Goal: Task Accomplishment & Management: Manage account settings

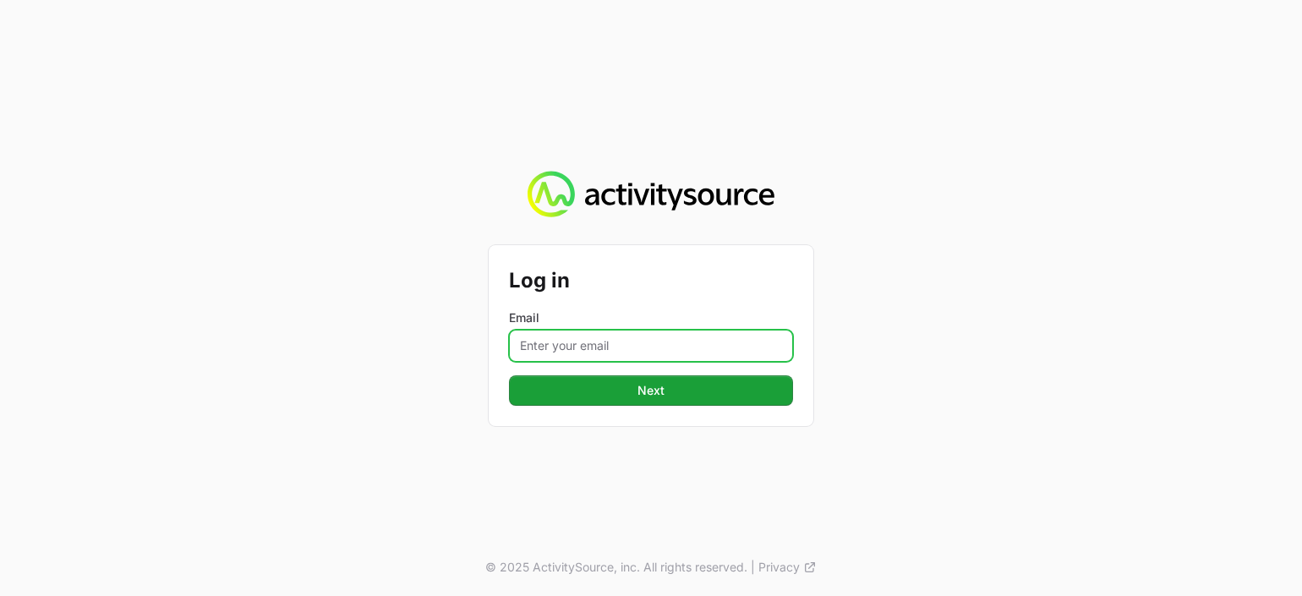
click at [534, 345] on input "Email" at bounding box center [651, 346] width 284 height 32
type input "dionne.wheeler@westcon.com"
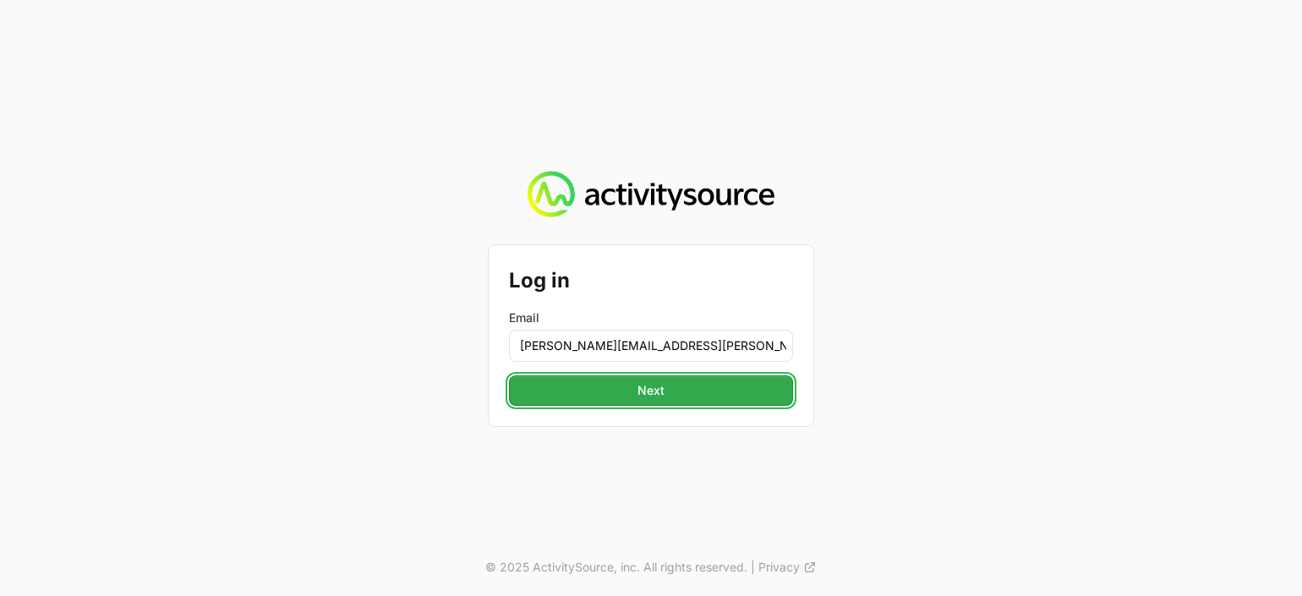
click at [651, 387] on span "Next" at bounding box center [651, 390] width 27 height 20
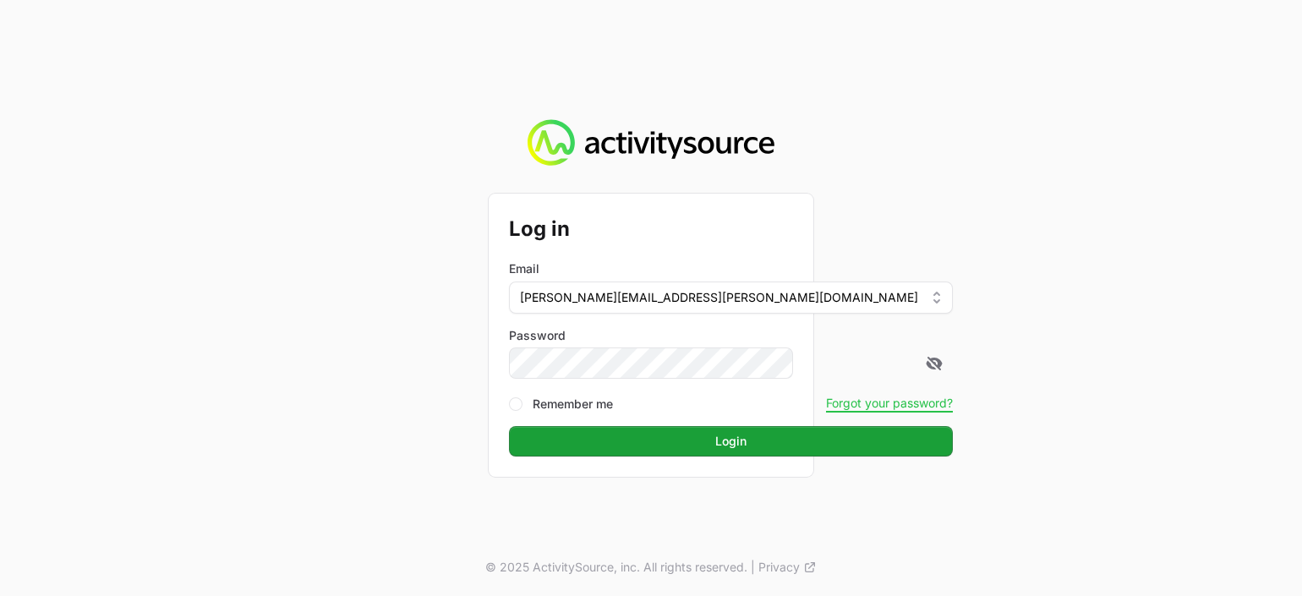
click at [509, 426] on button "Login" at bounding box center [731, 441] width 444 height 30
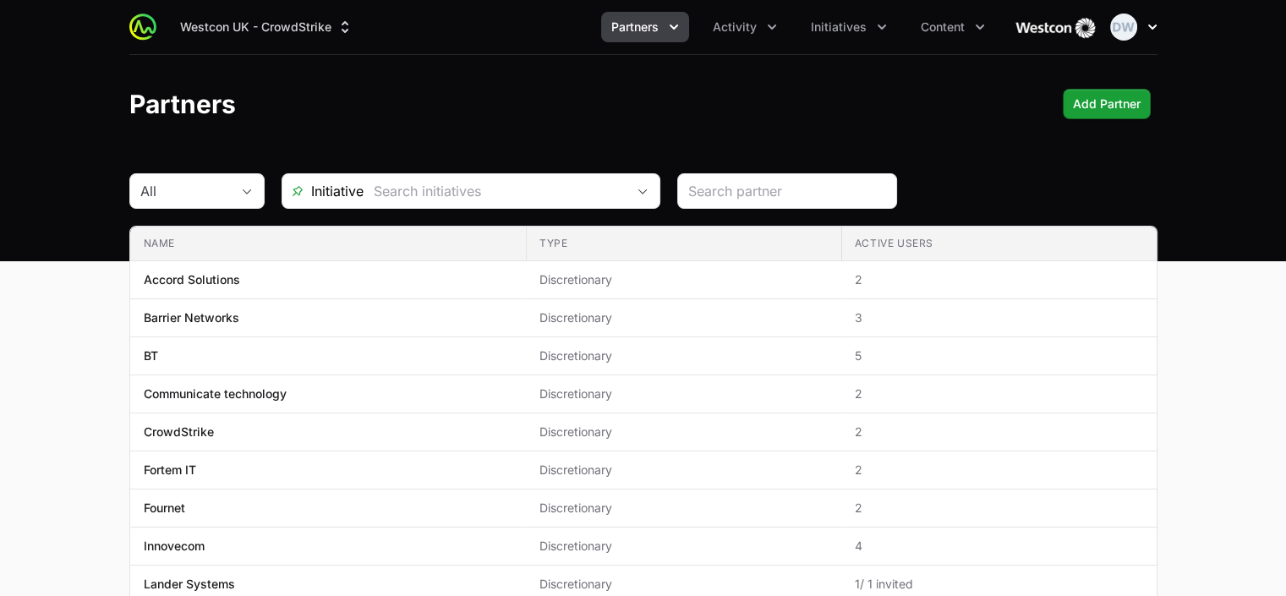
click at [1154, 30] on icon "button" at bounding box center [1152, 27] width 17 height 17
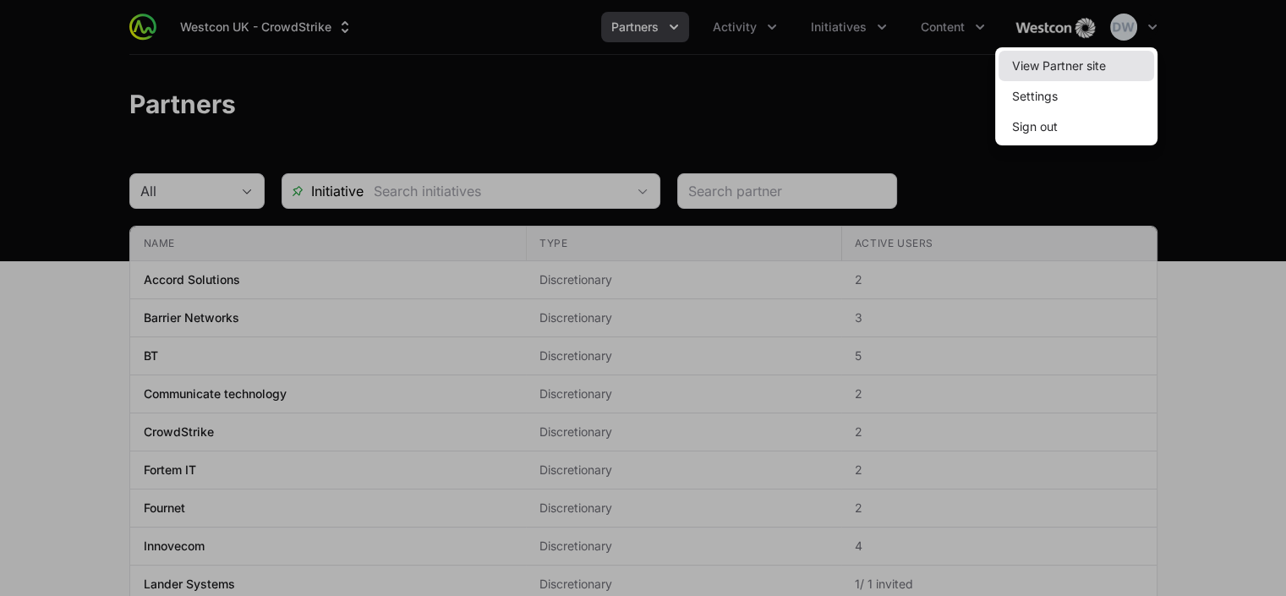
click at [1079, 68] on link "View Partner site" at bounding box center [1077, 66] width 156 height 30
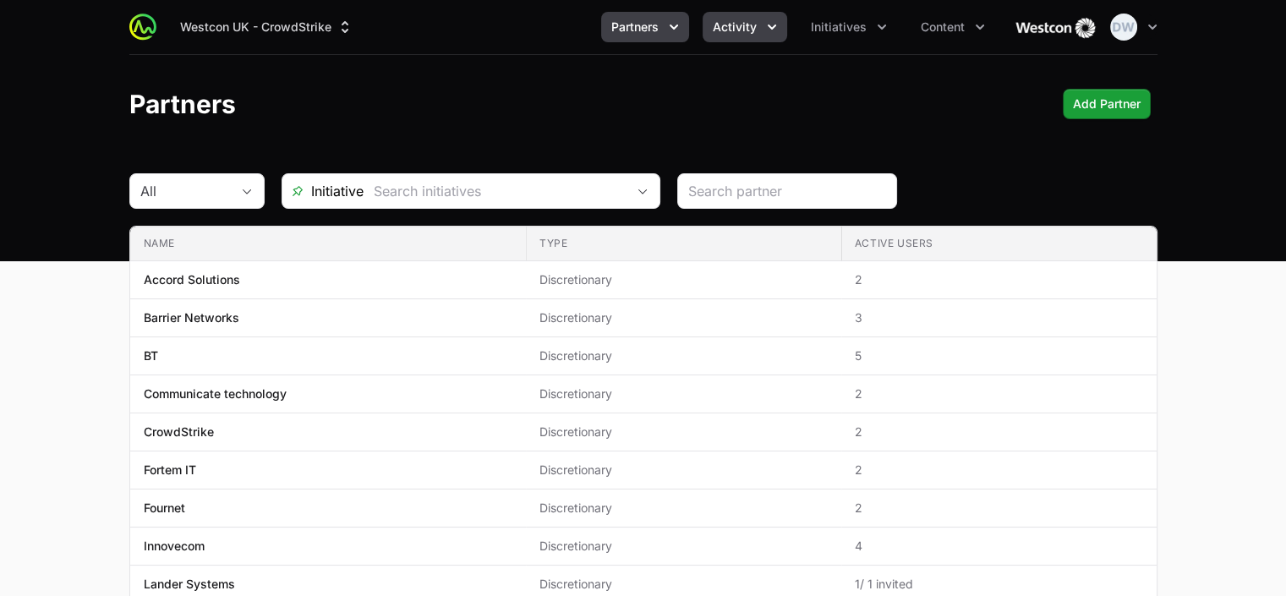
click at [767, 23] on icon "Activity menu" at bounding box center [772, 27] width 17 height 17
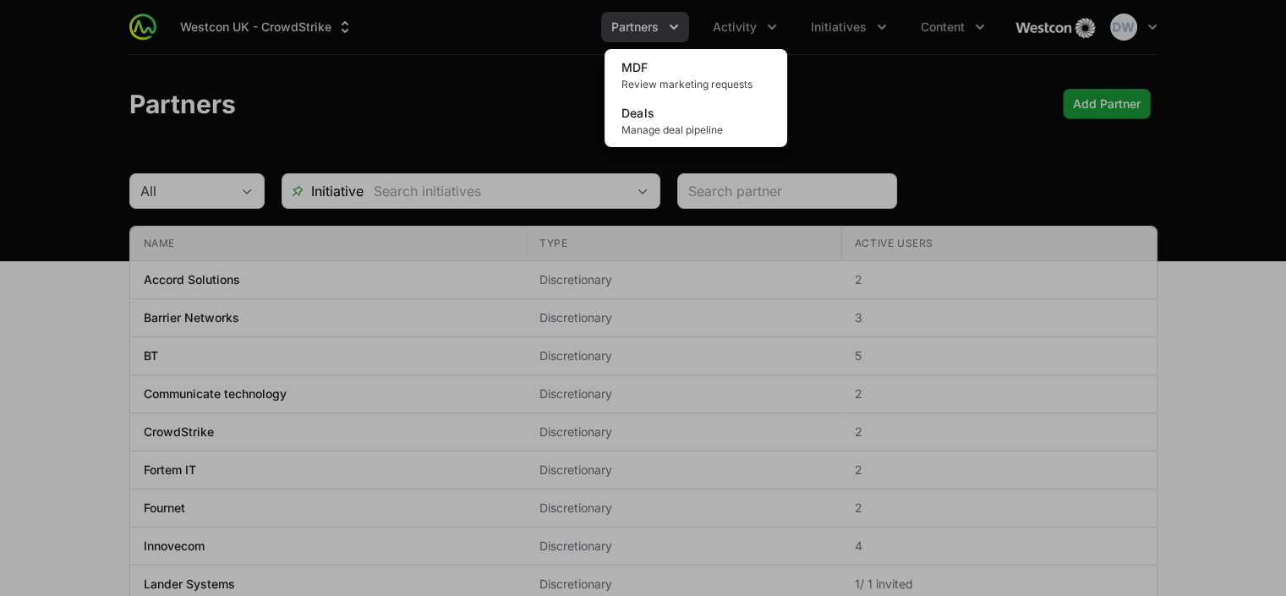
click at [668, 28] on div "Activity menu" at bounding box center [643, 298] width 1286 height 596
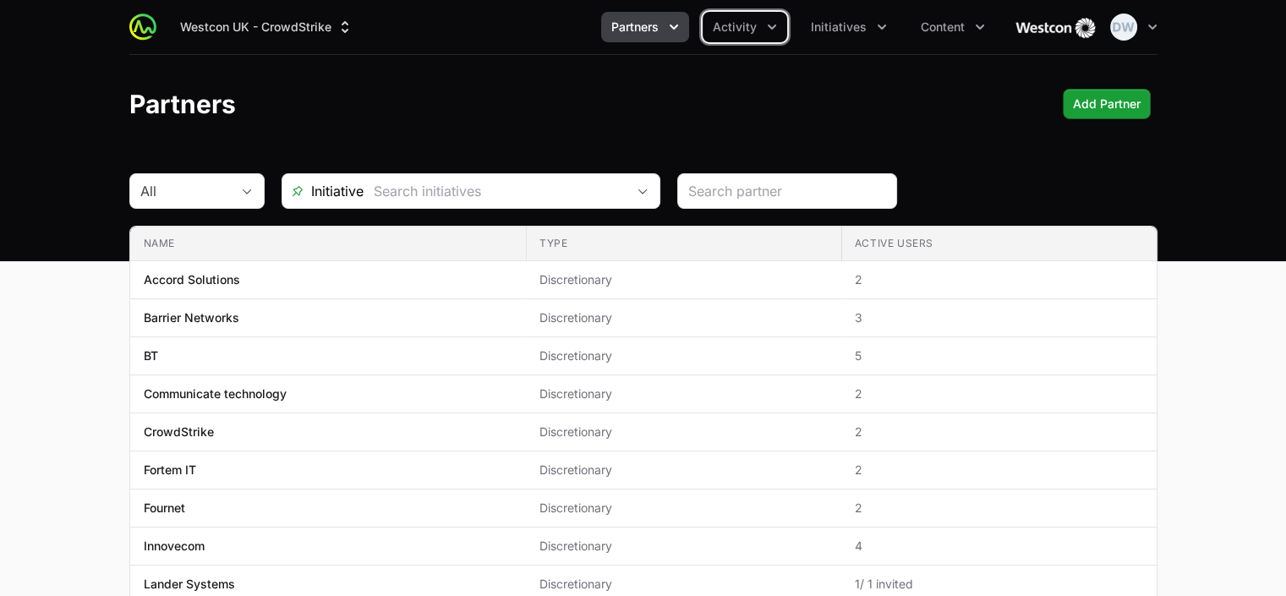
click at [668, 28] on icon "Partners menu" at bounding box center [673, 27] width 17 height 17
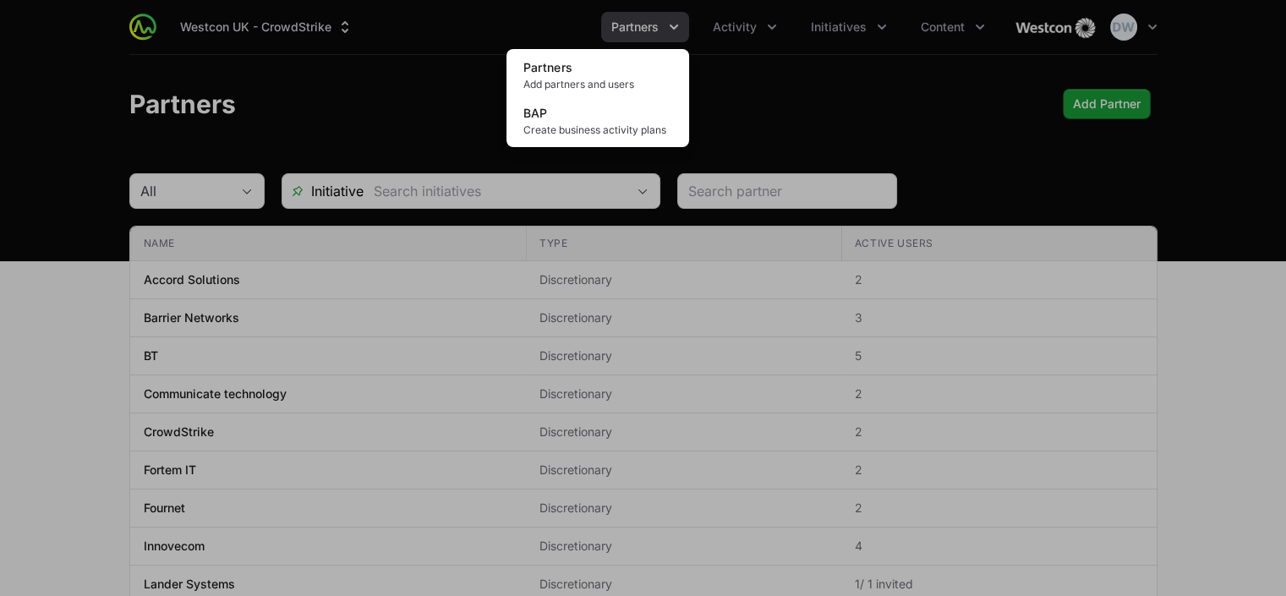
click at [863, 17] on div "Partners menu" at bounding box center [643, 298] width 1286 height 596
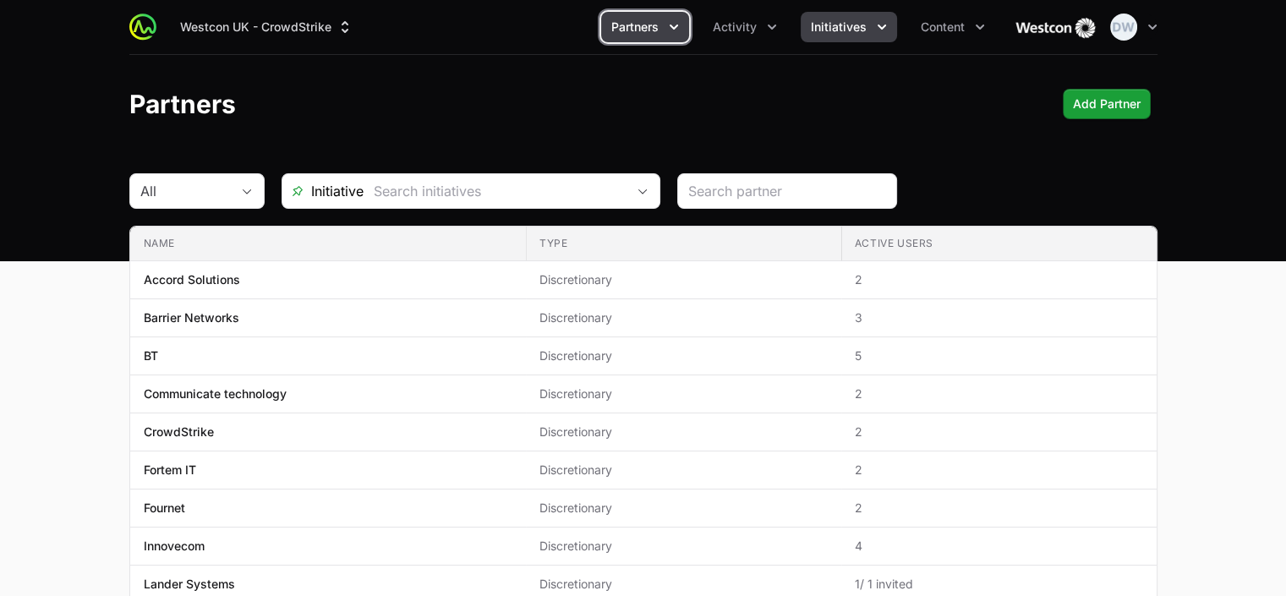
click at [862, 25] on span "Initiatives" at bounding box center [839, 27] width 56 height 17
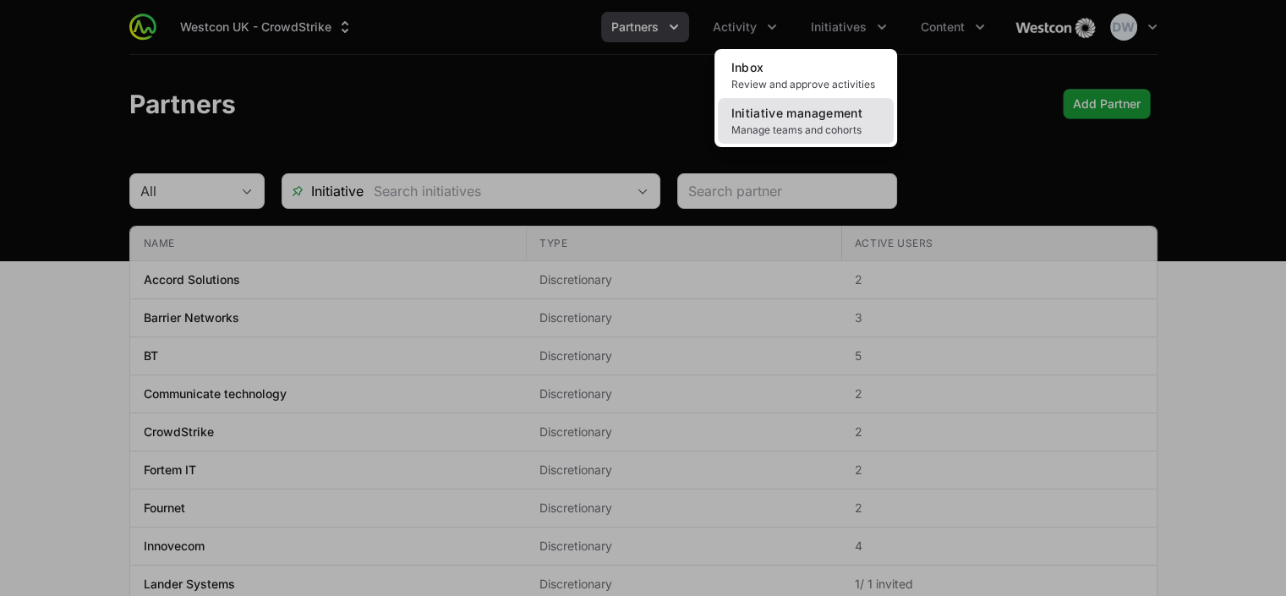
click at [799, 114] on span "Initiative management" at bounding box center [796, 113] width 131 height 14
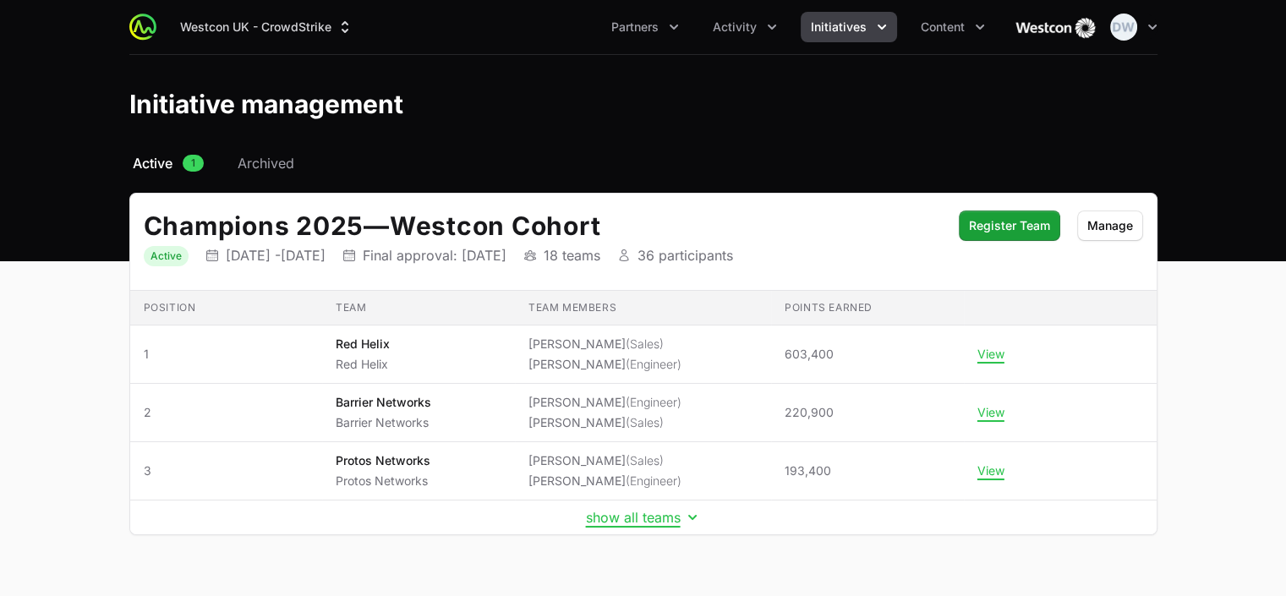
scroll to position [16, 0]
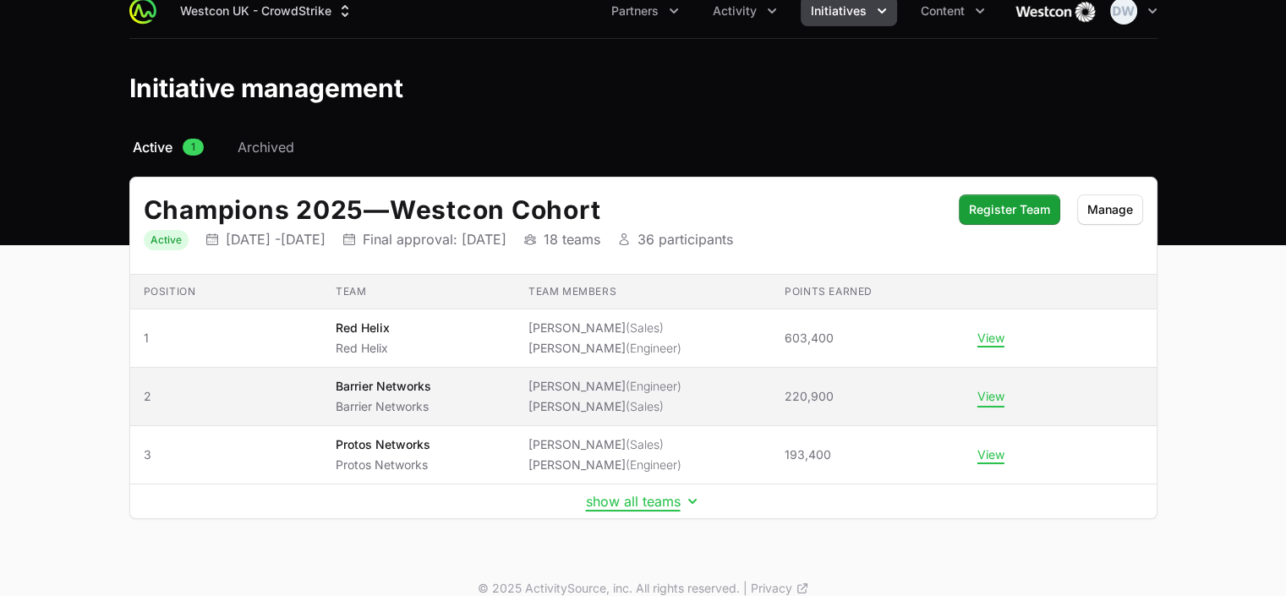
click at [997, 392] on button "View" at bounding box center [990, 396] width 27 height 15
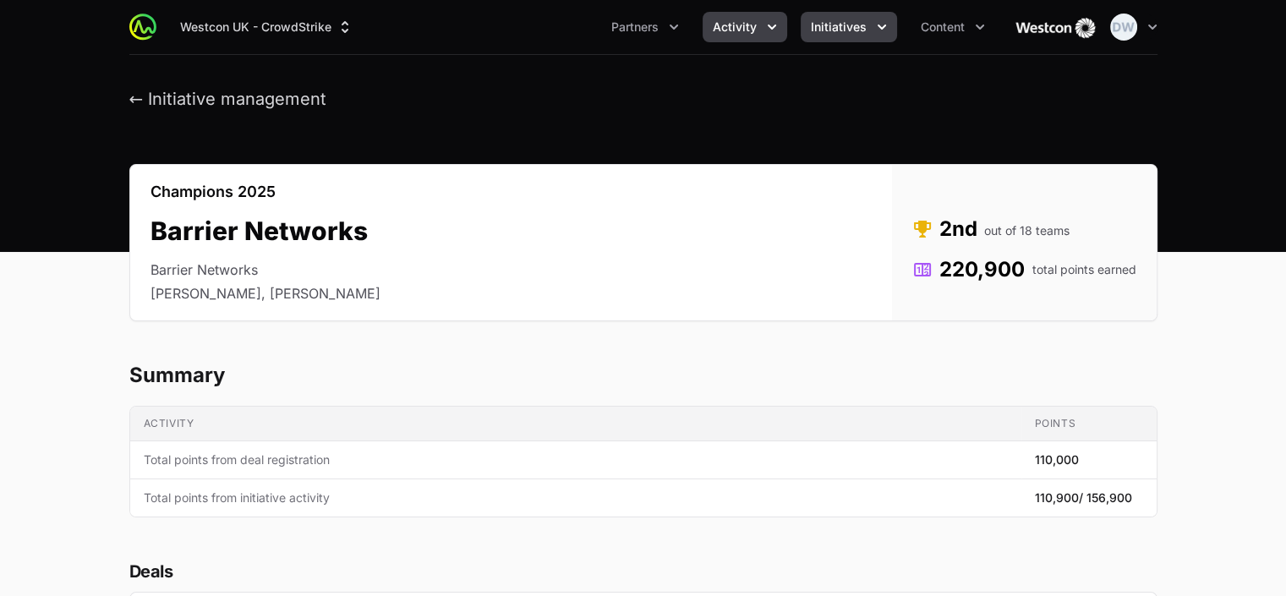
click at [770, 26] on icon "Activity menu" at bounding box center [772, 27] width 8 height 5
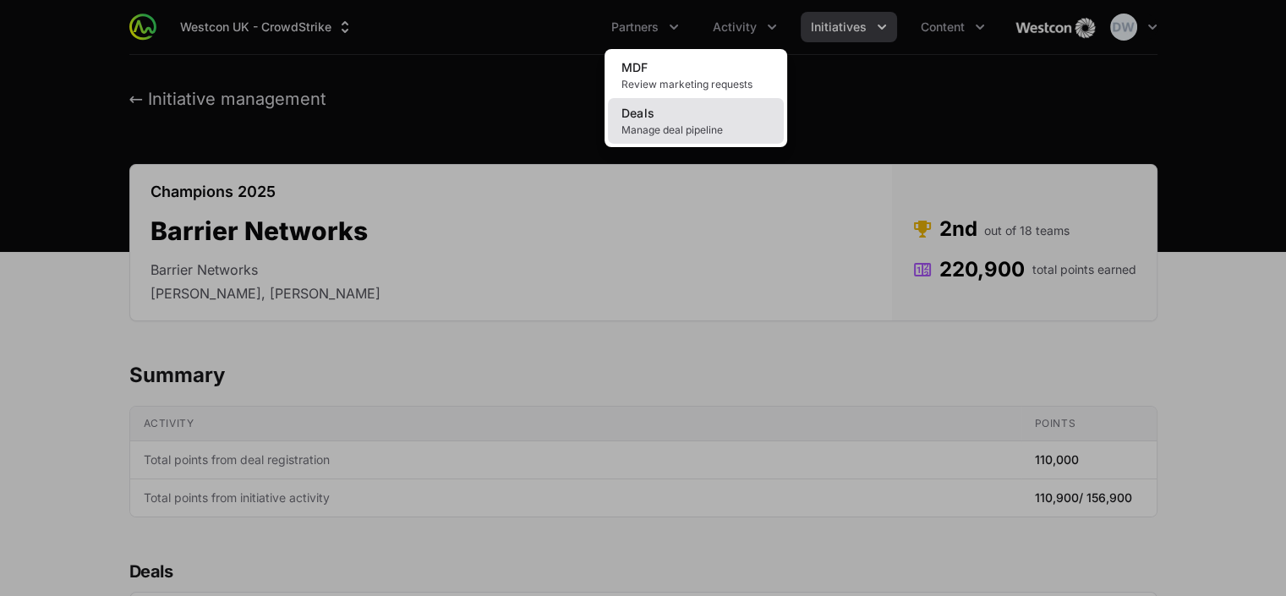
click at [663, 131] on span "Manage deal pipeline" at bounding box center [695, 130] width 149 height 14
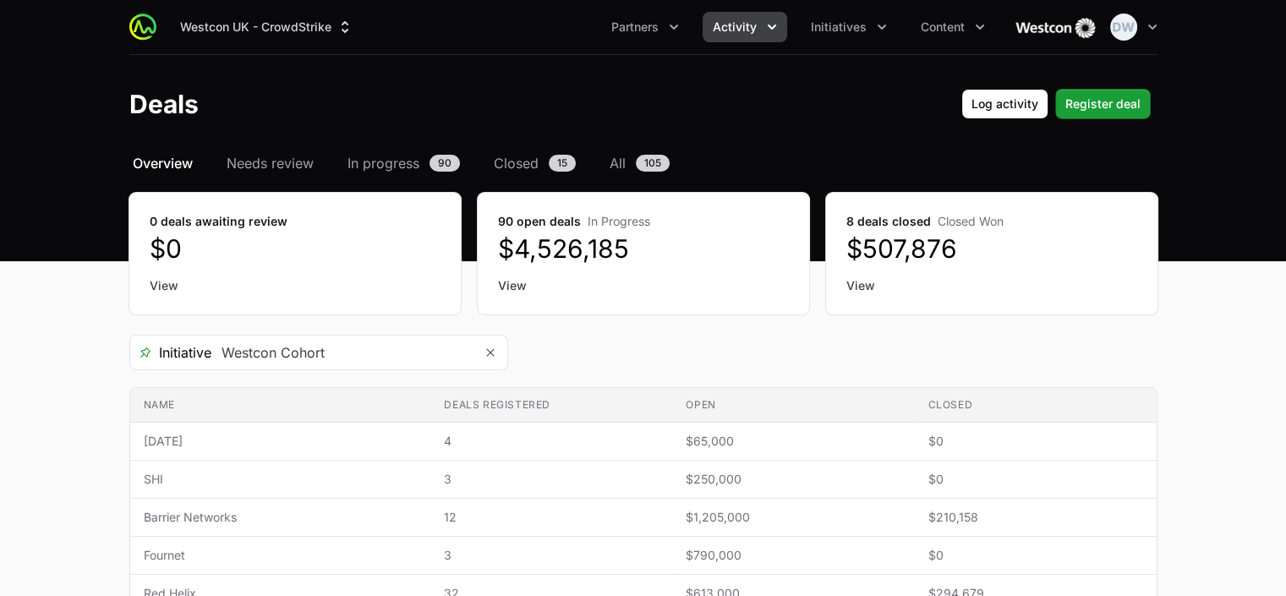
scroll to position [161, 0]
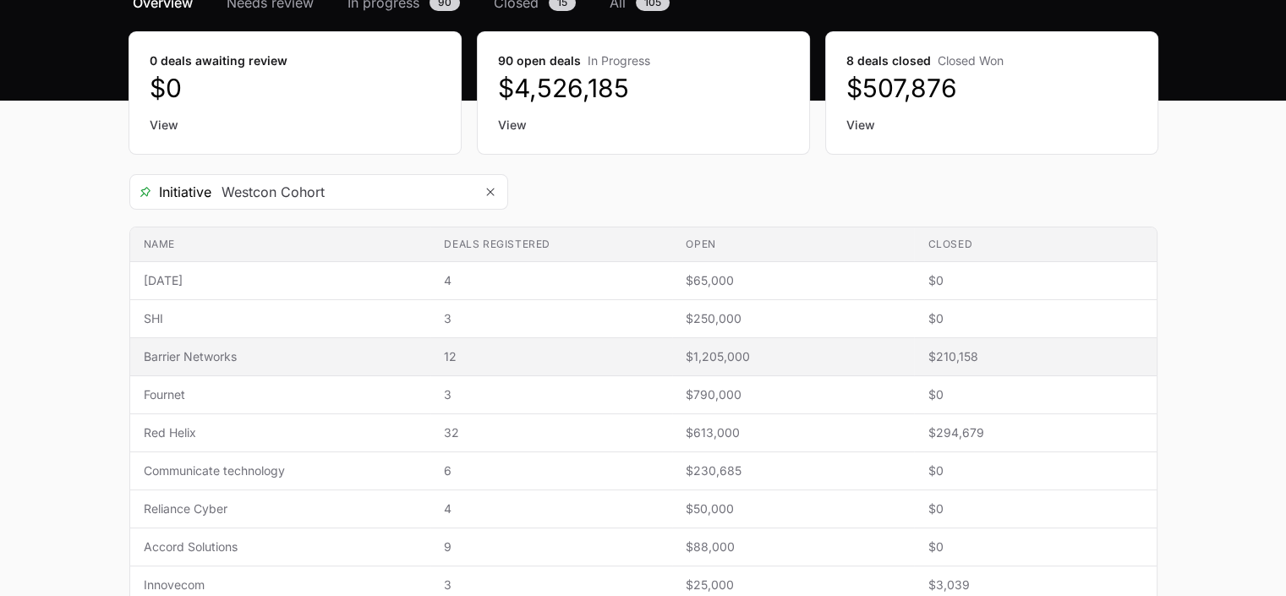
click at [941, 353] on span "$210,158" at bounding box center [1035, 356] width 215 height 17
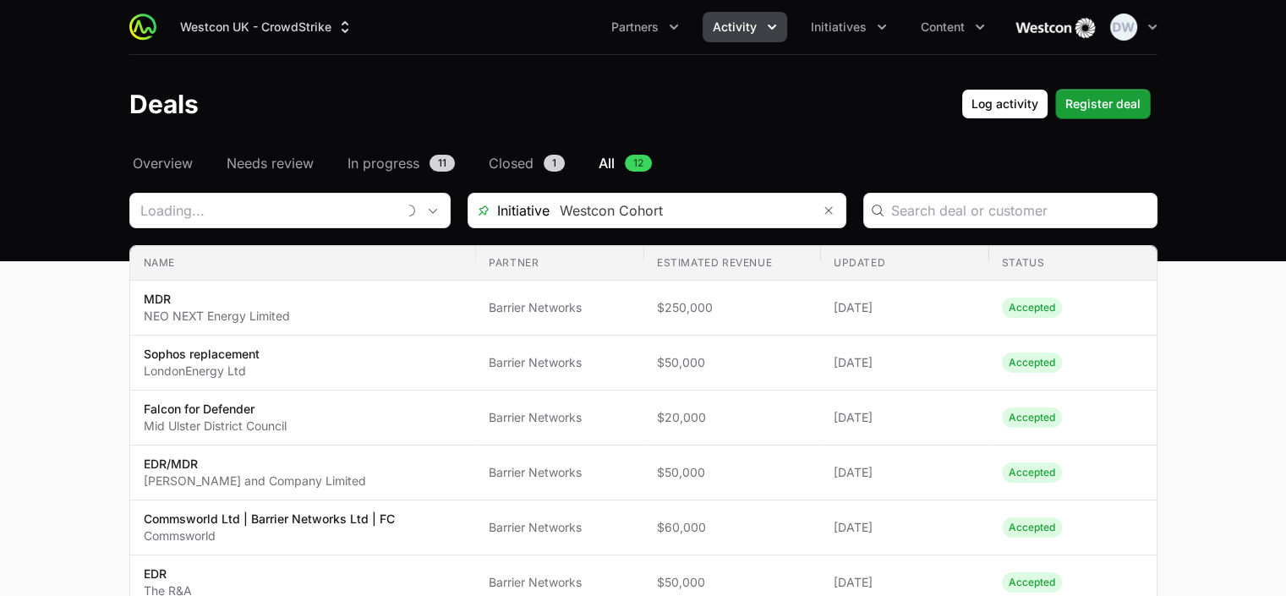
type input "Barrier Networks"
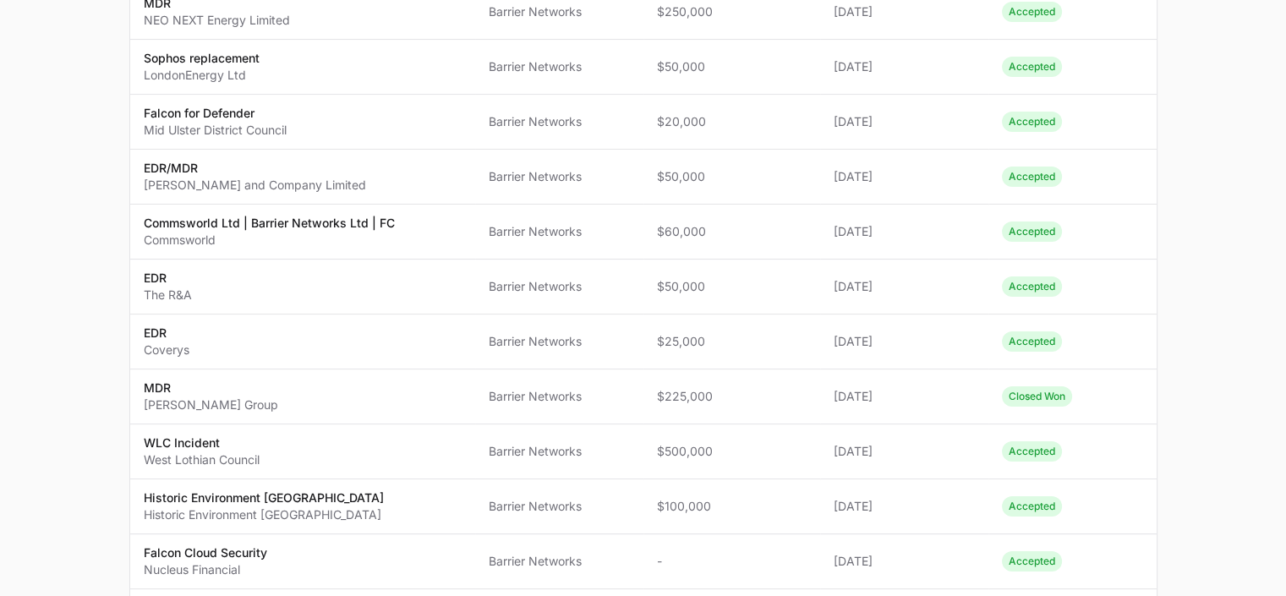
scroll to position [55, 0]
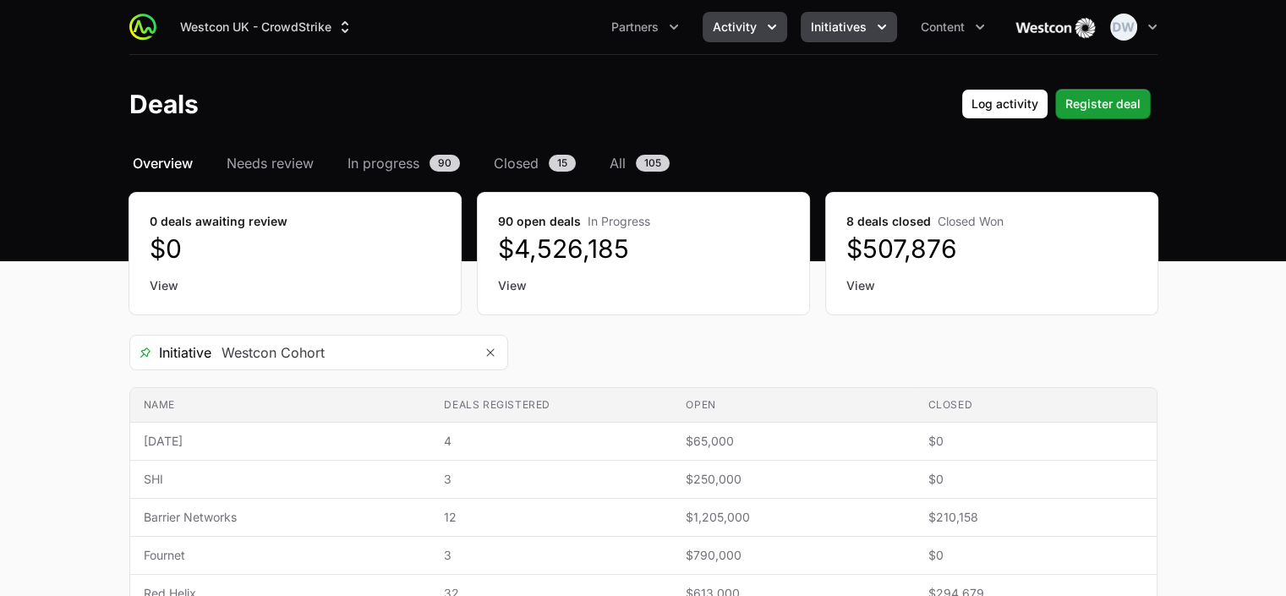
click at [835, 38] on button "Initiatives" at bounding box center [849, 27] width 96 height 30
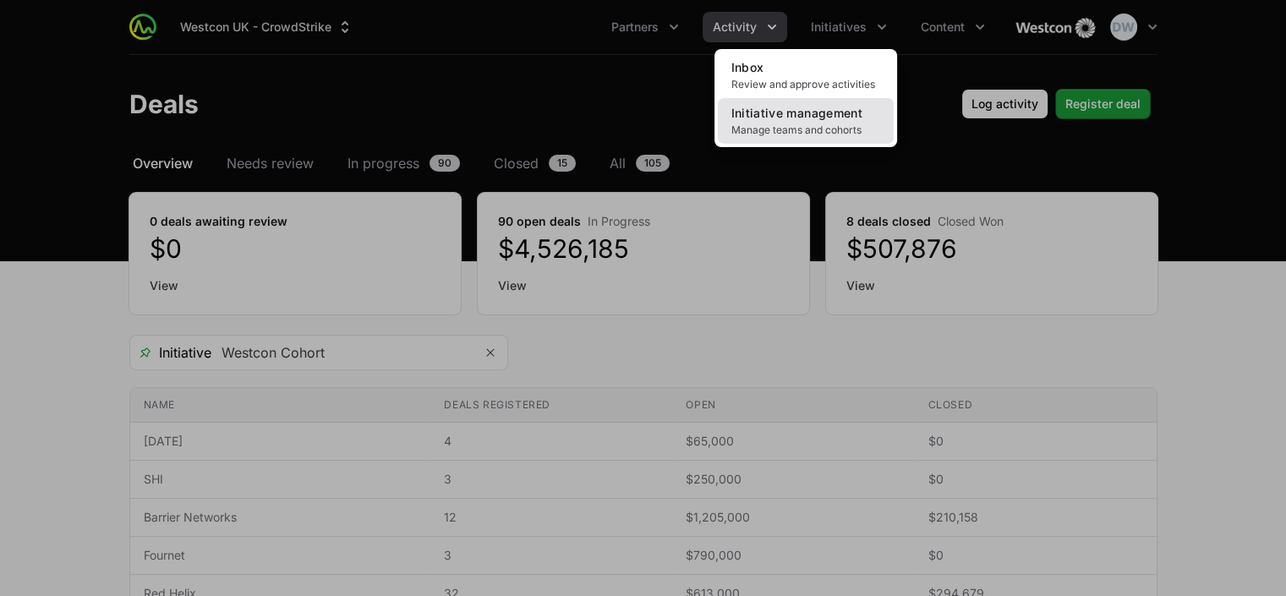
click at [793, 127] on span "Manage teams and cohorts" at bounding box center [805, 130] width 149 height 14
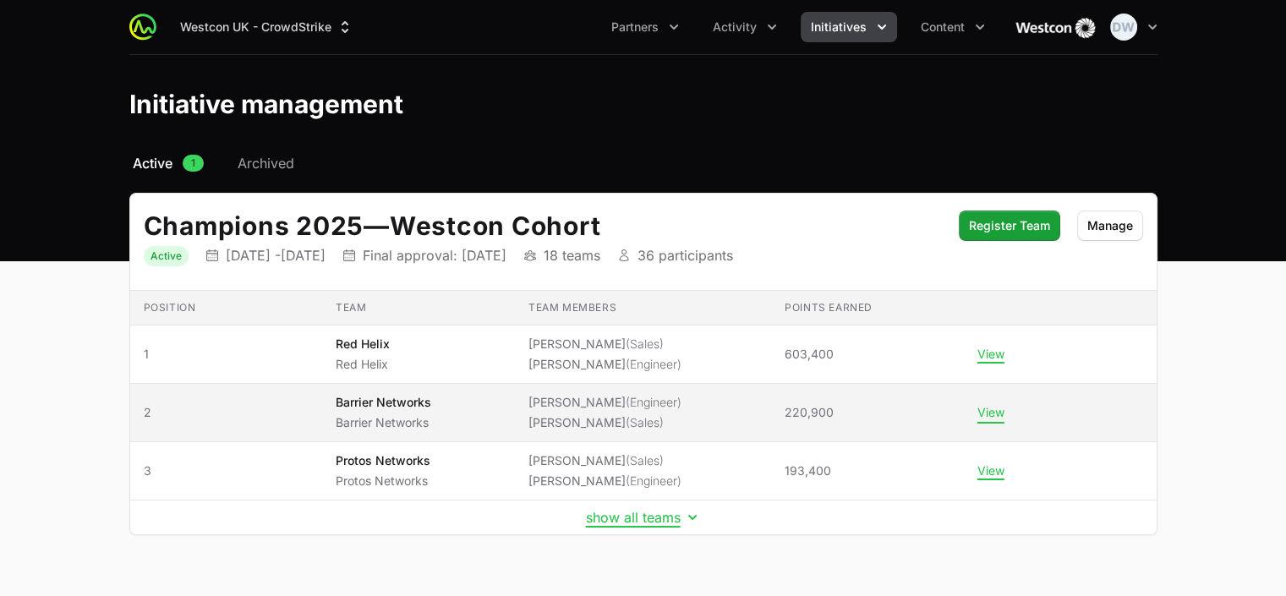
click at [984, 408] on button "View" at bounding box center [990, 412] width 27 height 15
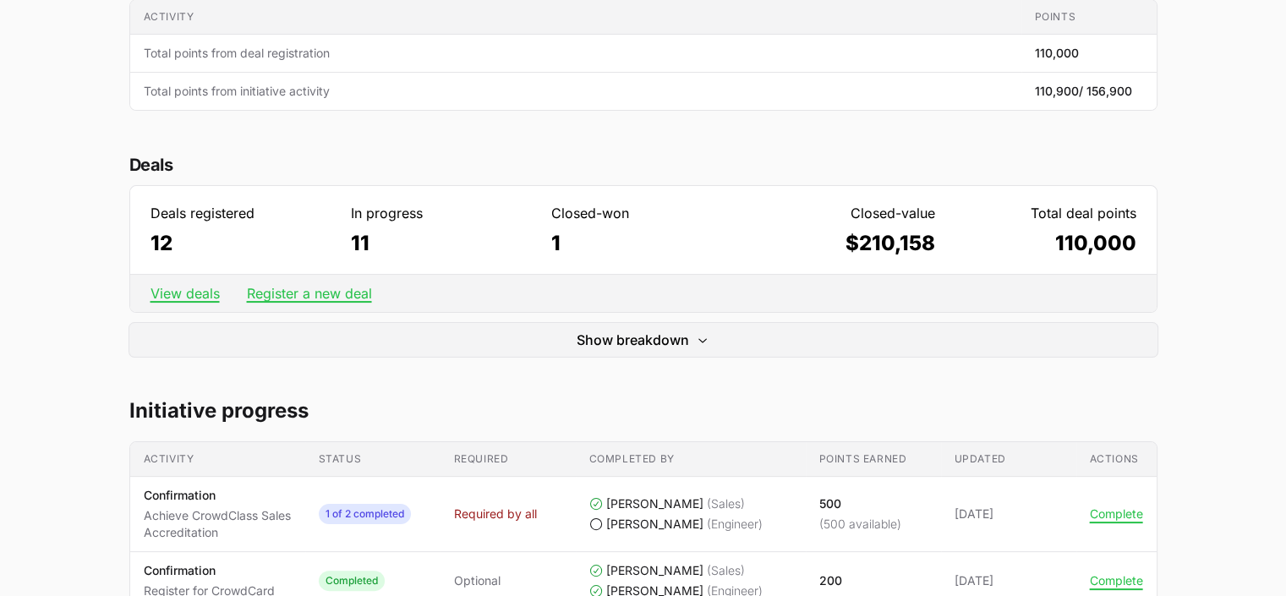
scroll to position [505, 0]
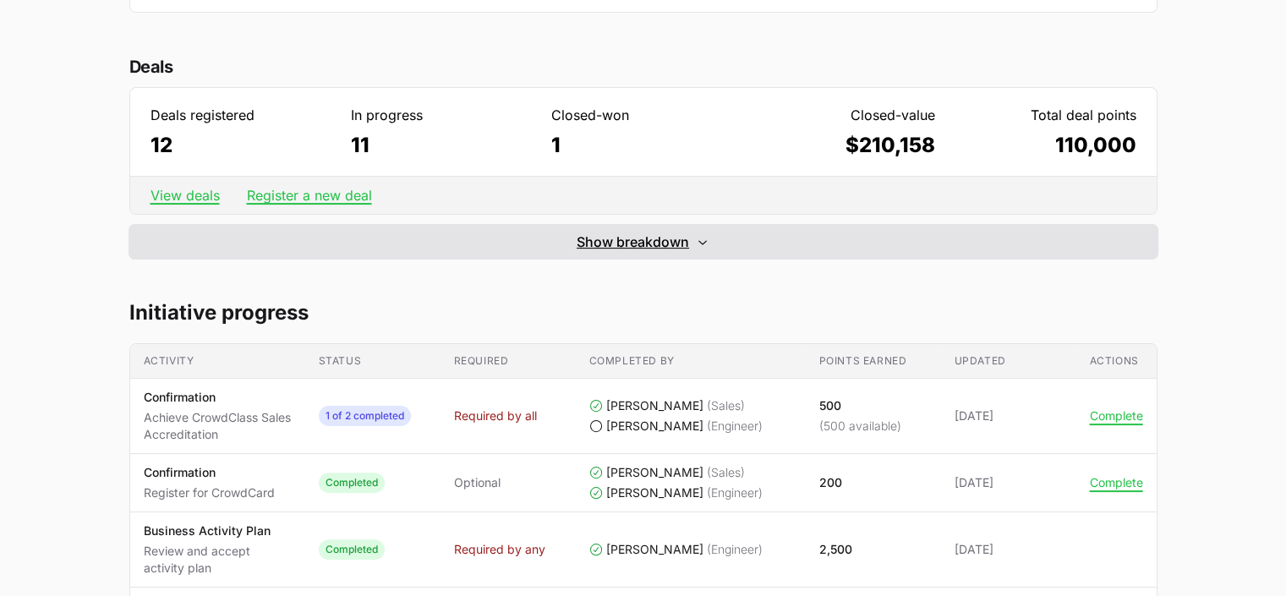
click at [672, 241] on span "Show breakdown" at bounding box center [633, 242] width 112 height 20
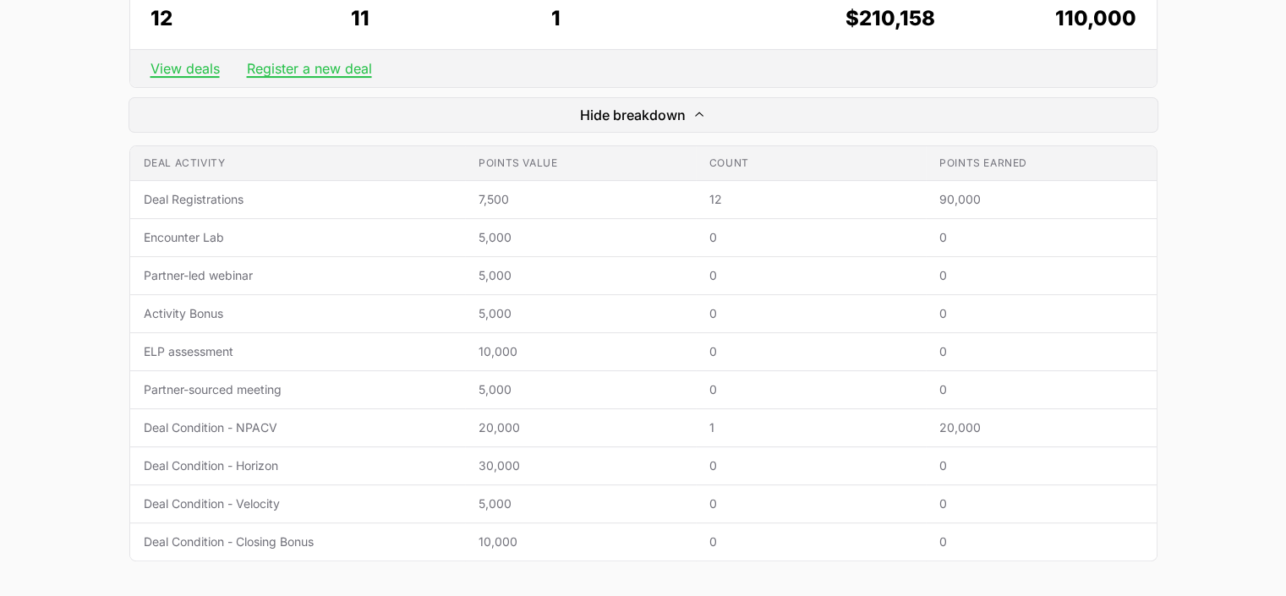
scroll to position [659, 0]
